Goal: Use online tool/utility

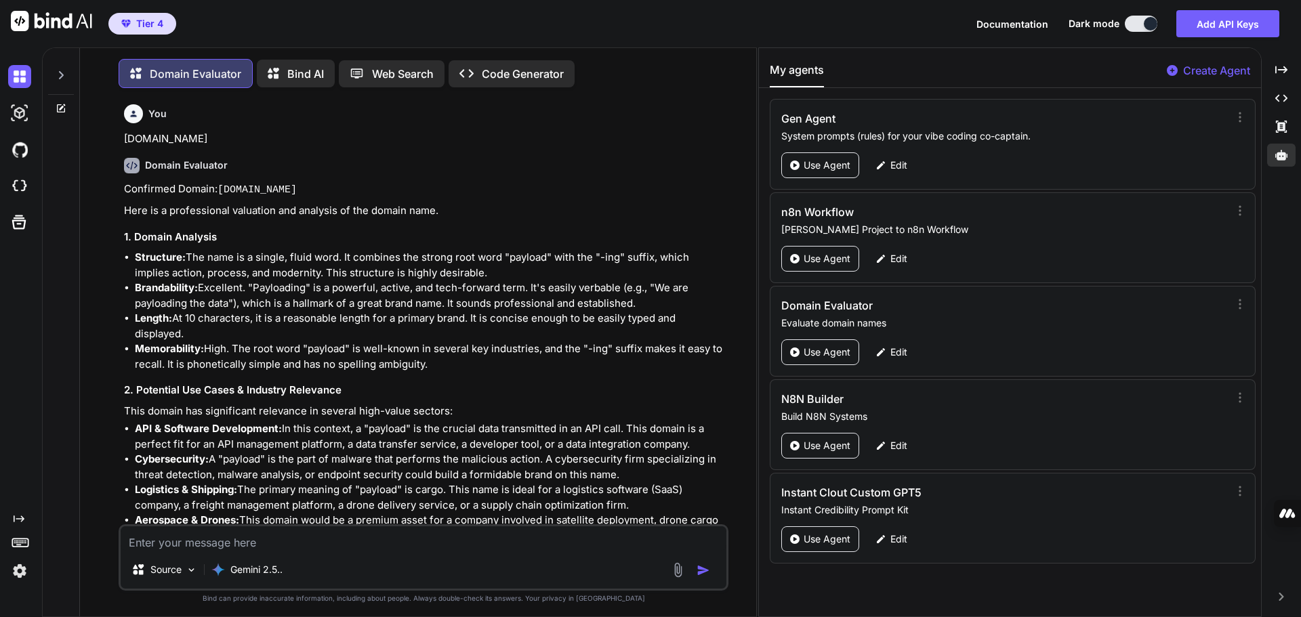
scroll to position [5802, 0]
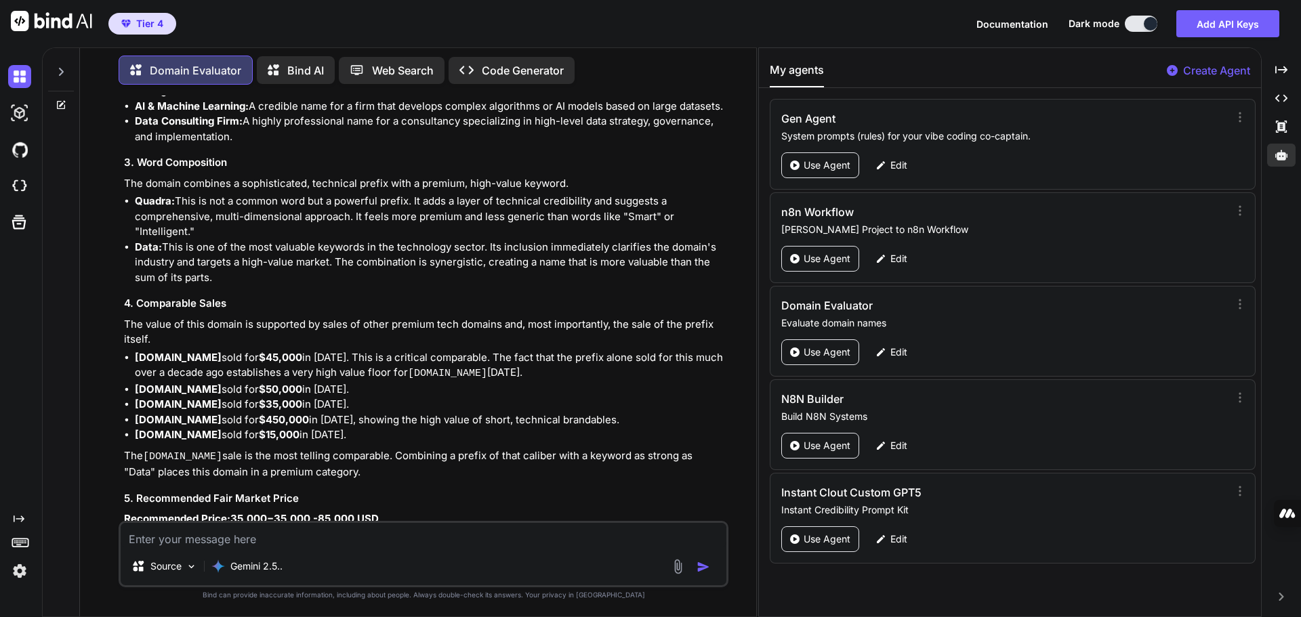
click at [262, 537] on textarea at bounding box center [424, 535] width 606 height 24
paste textarea "[DOMAIN_NAME]"
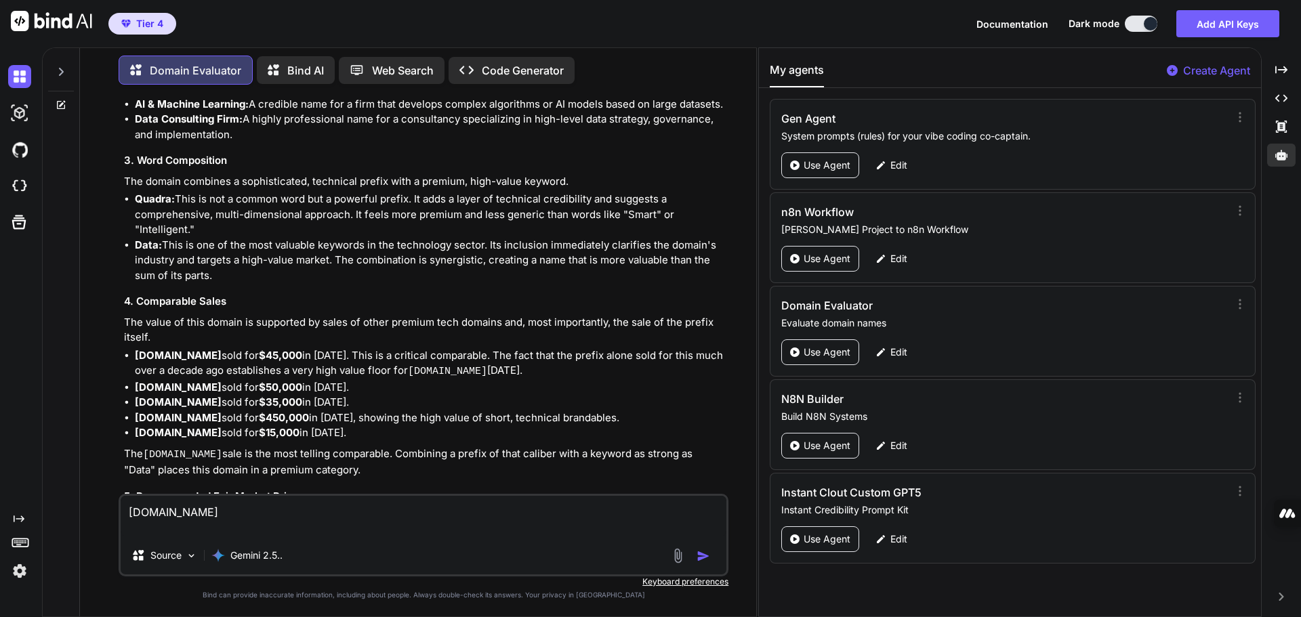
type textarea "[DOMAIN_NAME]"
click at [700, 555] on img "button" at bounding box center [703, 556] width 14 height 14
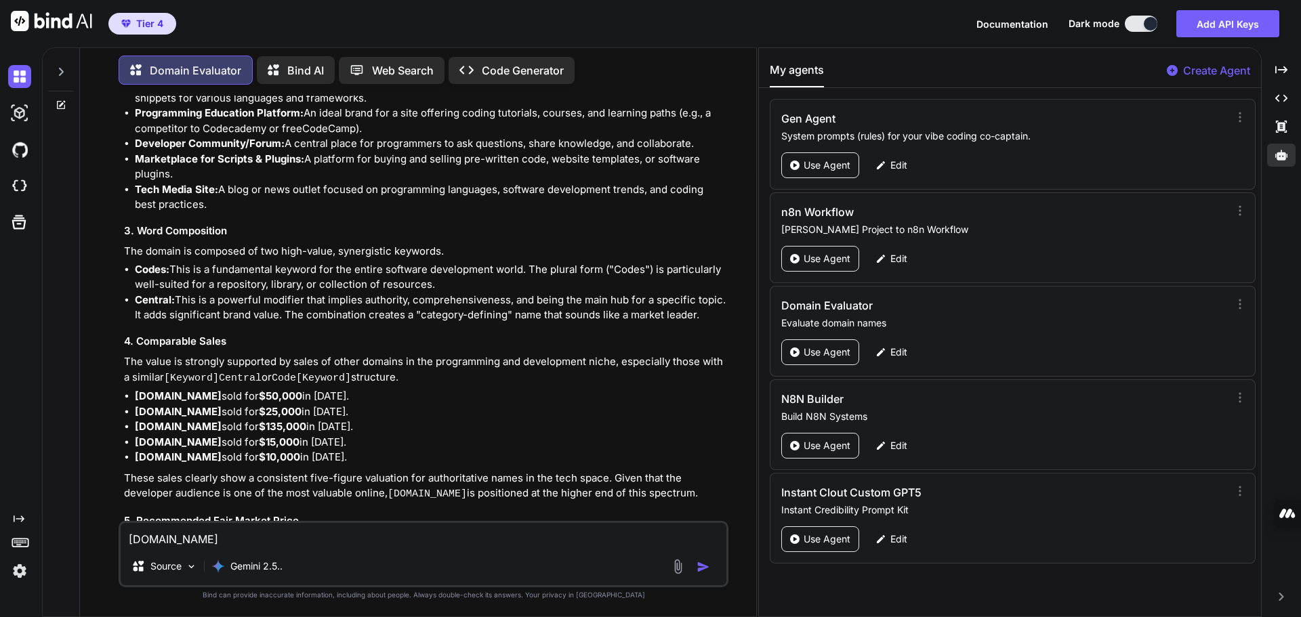
scroll to position [6685, 0]
click at [235, 530] on textarea "[DOMAIN_NAME]" at bounding box center [424, 535] width 606 height 24
paste textarea "[DOMAIN_NAME]"
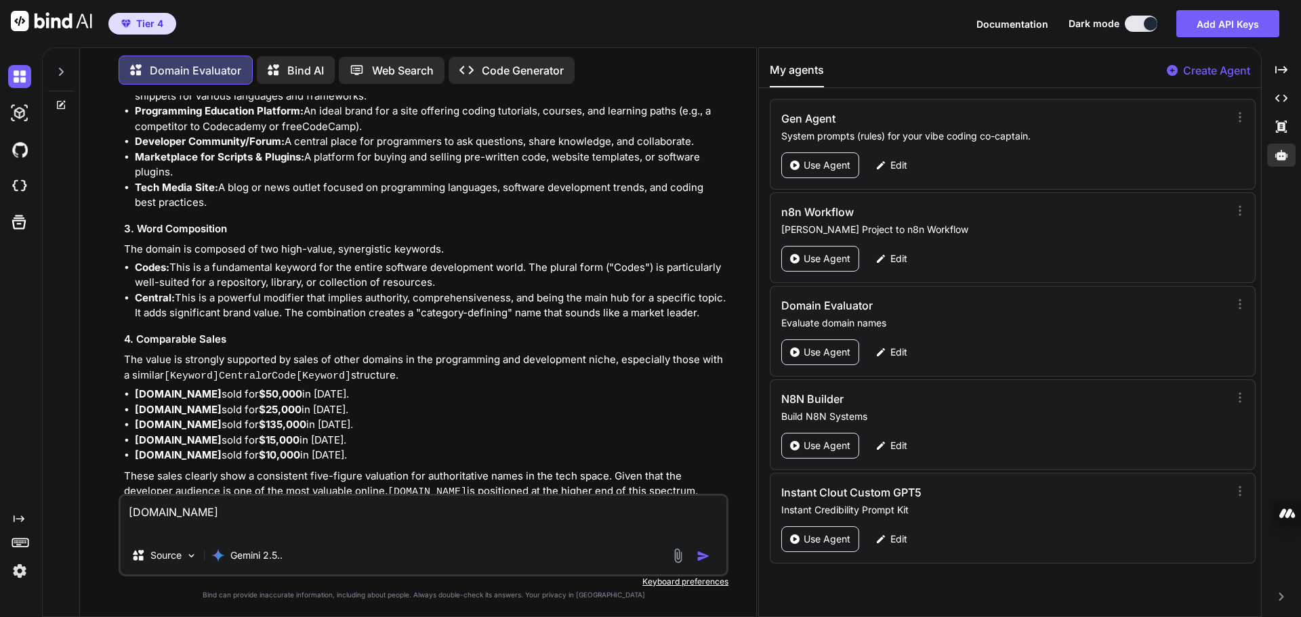
click at [159, 509] on textarea "[DOMAIN_NAME]" at bounding box center [424, 516] width 606 height 41
type textarea "[DOMAIN_NAME]"
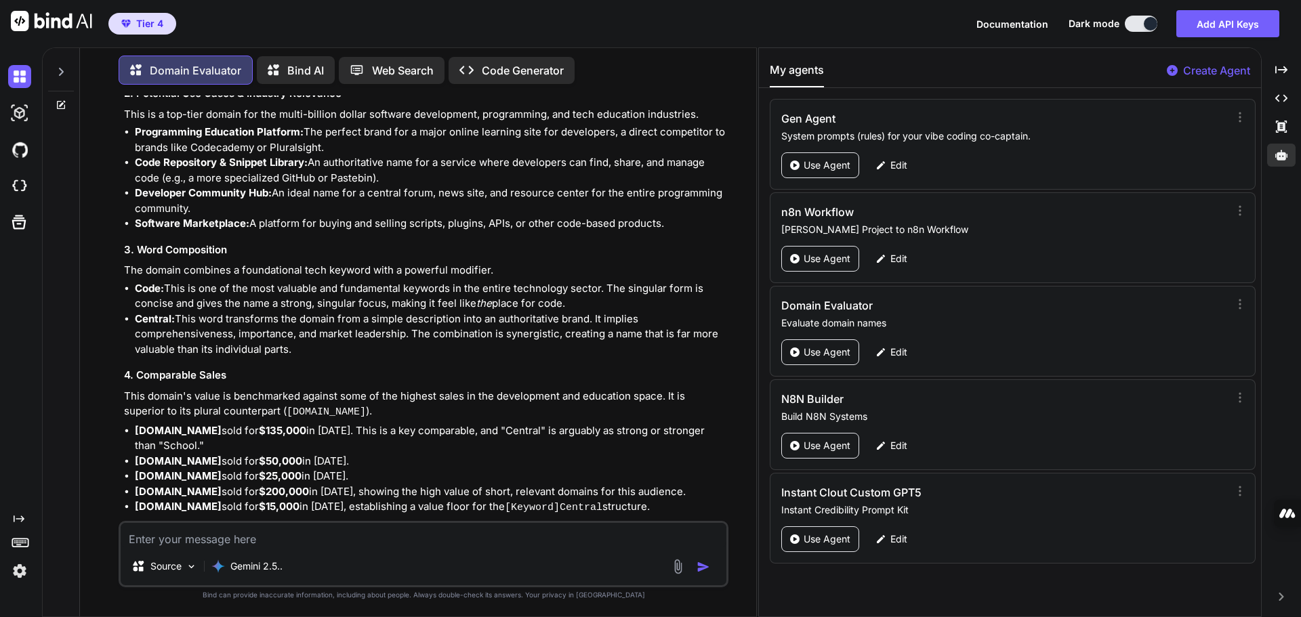
scroll to position [7568, 0]
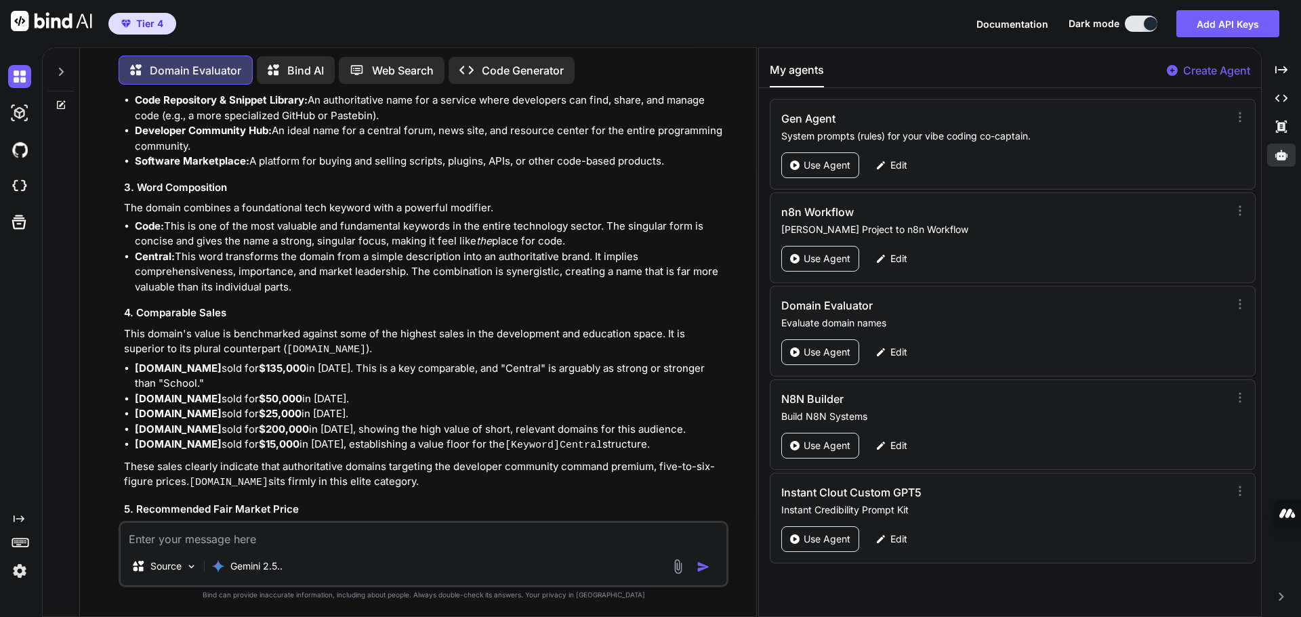
click at [228, 539] on textarea at bounding box center [424, 535] width 606 height 24
paste textarea "[DOMAIN_NAME]"
type textarea "[DOMAIN_NAME]"
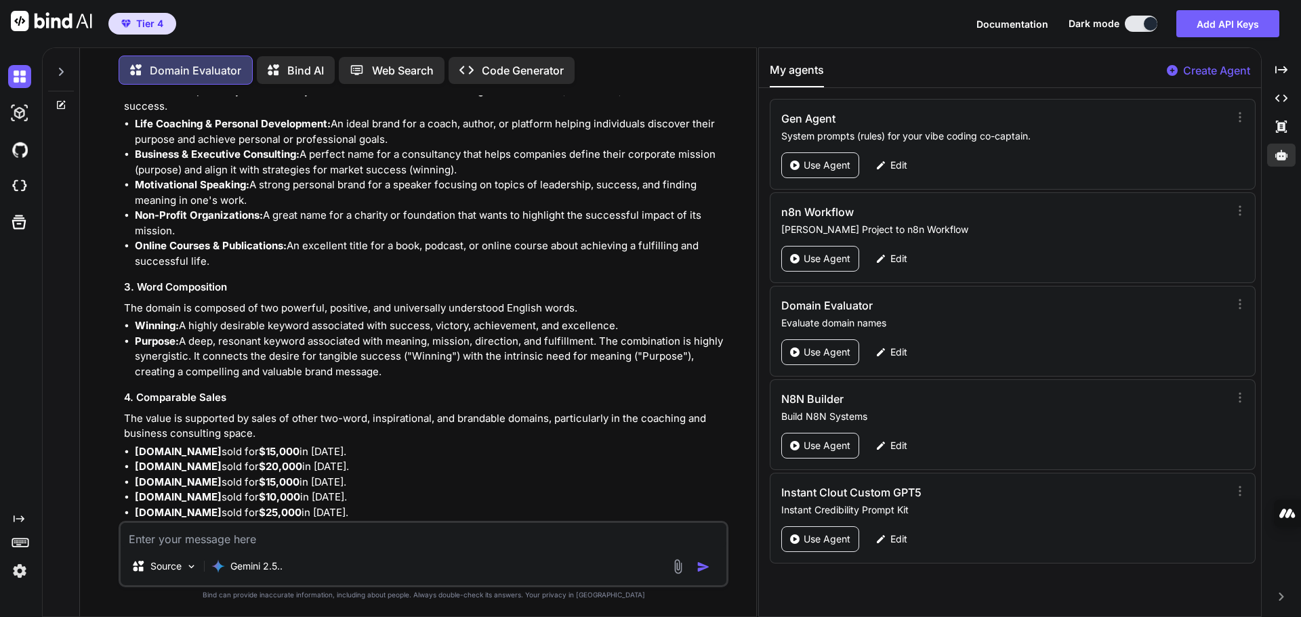
scroll to position [8497, 0]
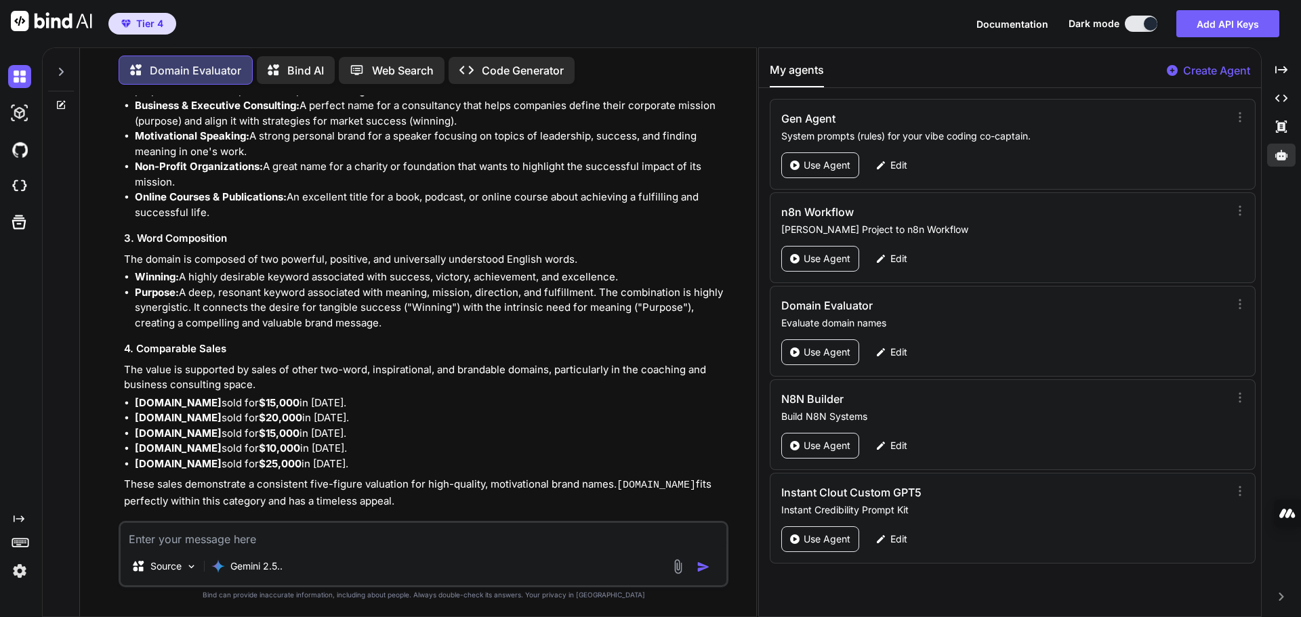
click at [190, 530] on textarea at bounding box center [424, 535] width 606 height 24
paste textarea "[DOMAIN_NAME]"
click at [701, 570] on img "button" at bounding box center [703, 567] width 14 height 14
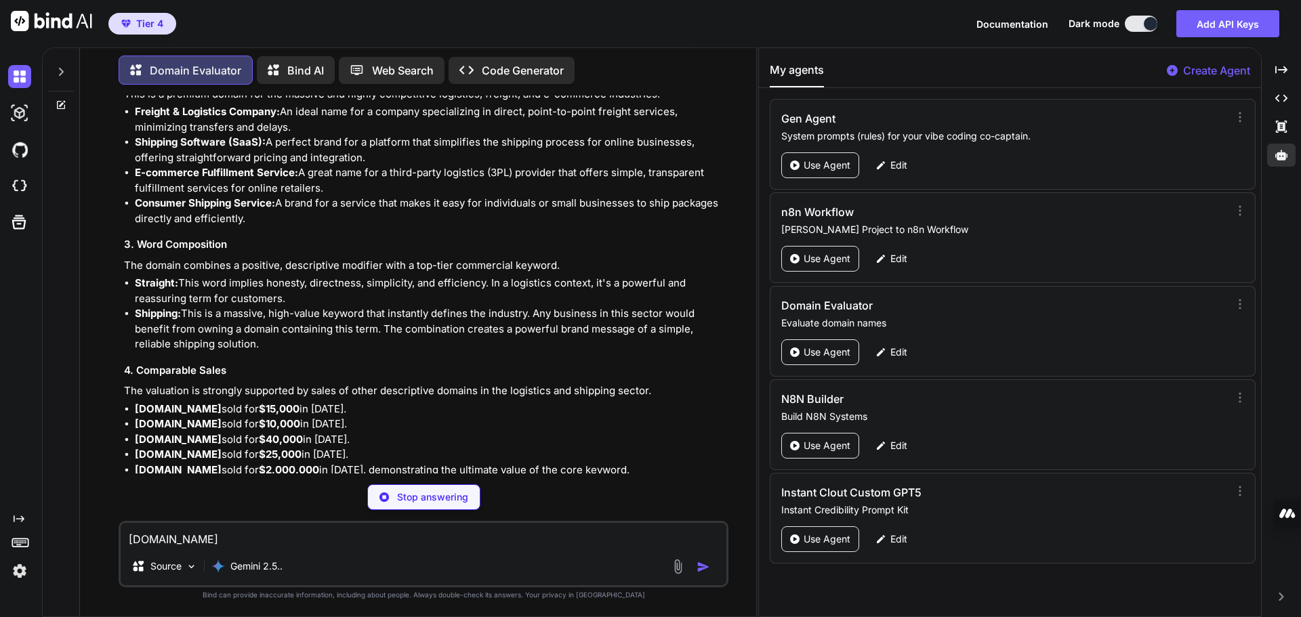
scroll to position [9395, 0]
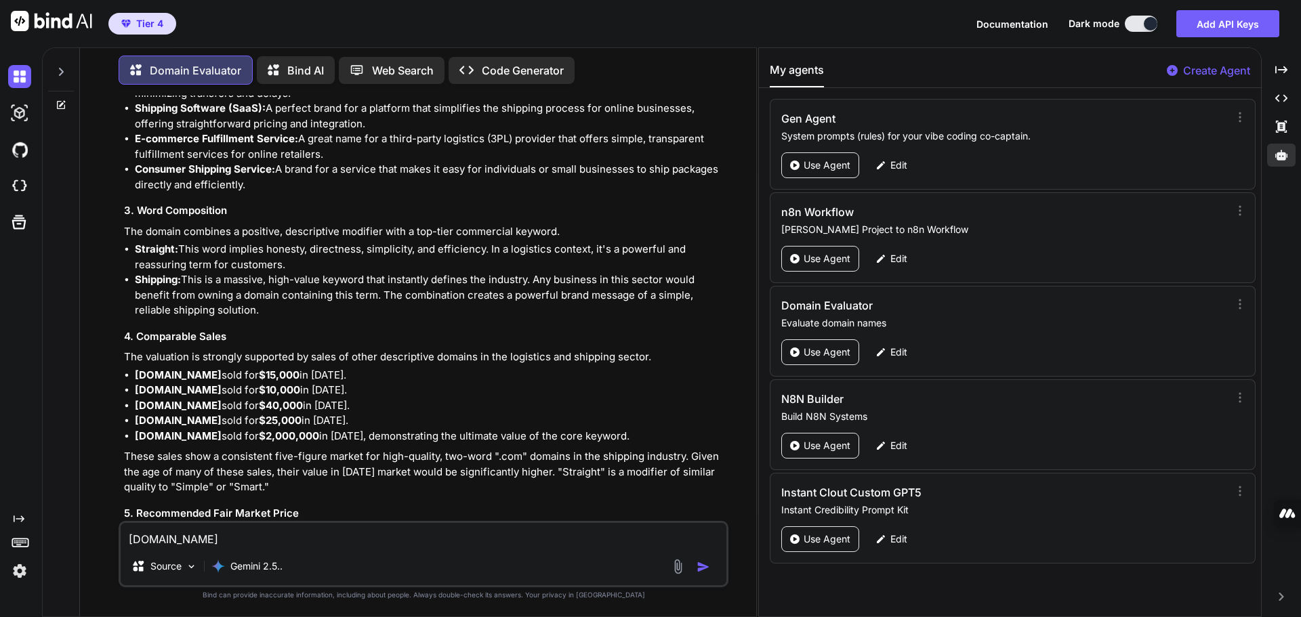
click at [184, 539] on textarea "[DOMAIN_NAME]" at bounding box center [424, 535] width 606 height 24
paste textarea "termloanfinance"
type textarea "[DOMAIN_NAME]"
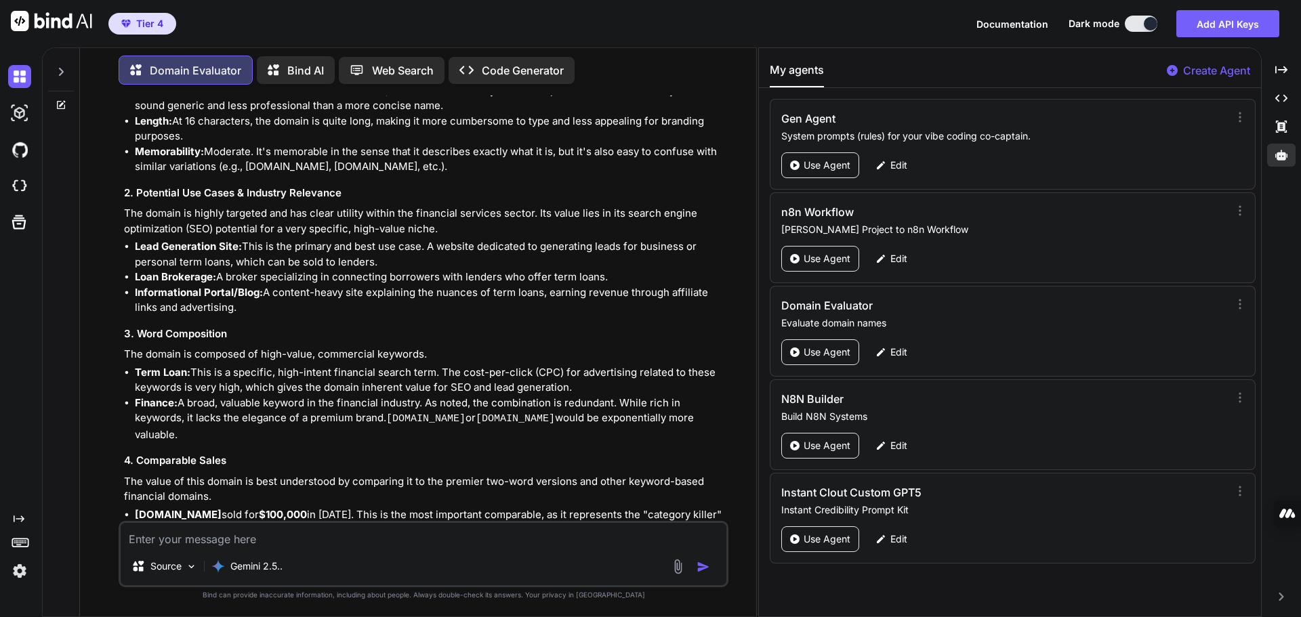
scroll to position [10143, 0]
